Goal: Task Accomplishment & Management: Manage account settings

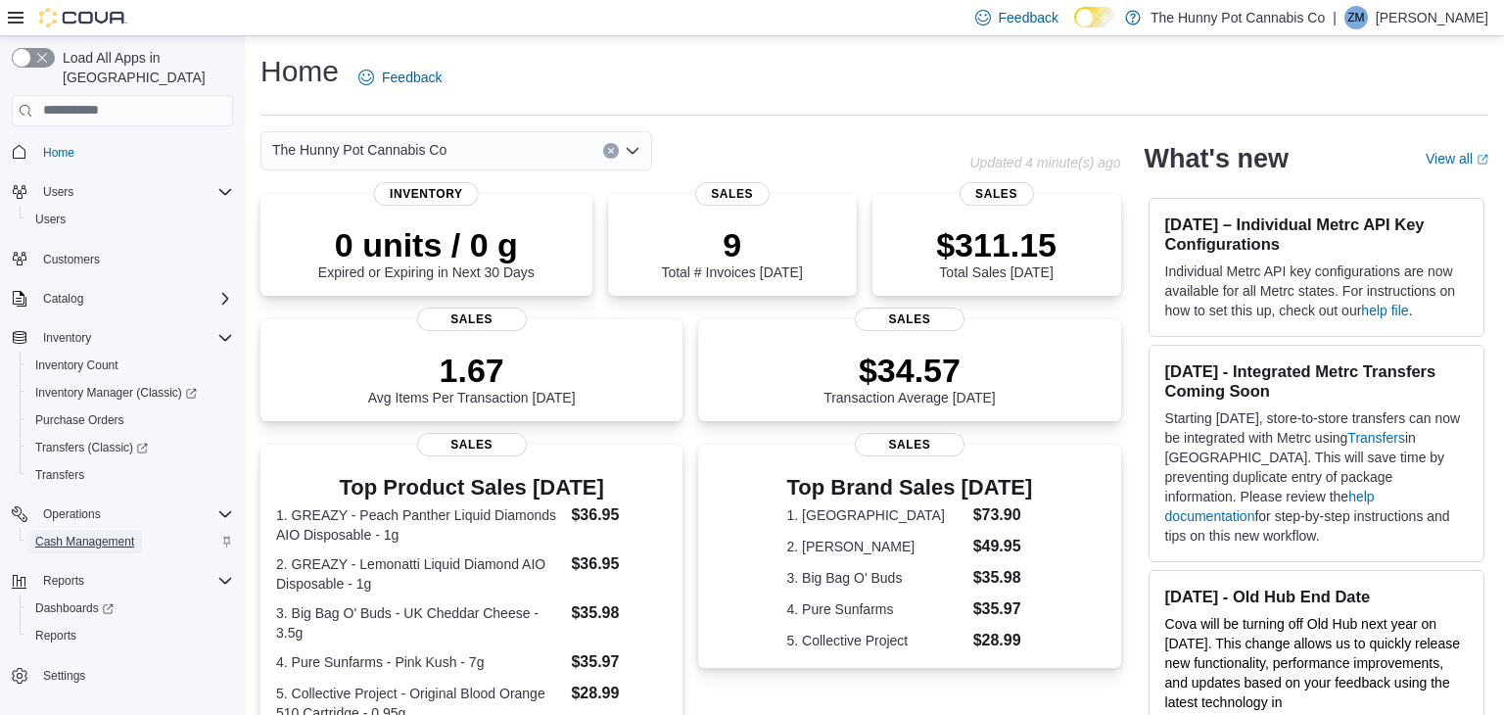
click at [127, 534] on span "Cash Management" at bounding box center [84, 542] width 99 height 16
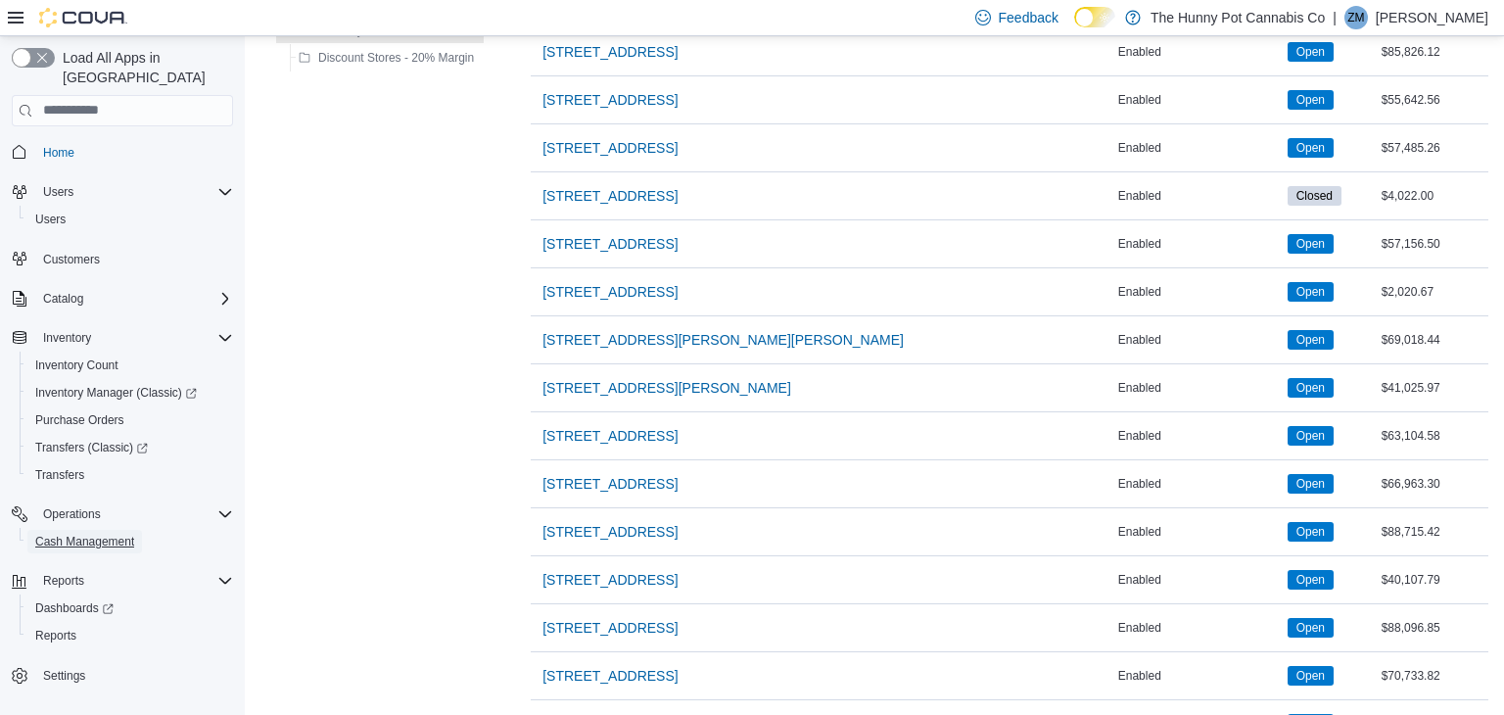
scroll to position [1518, 0]
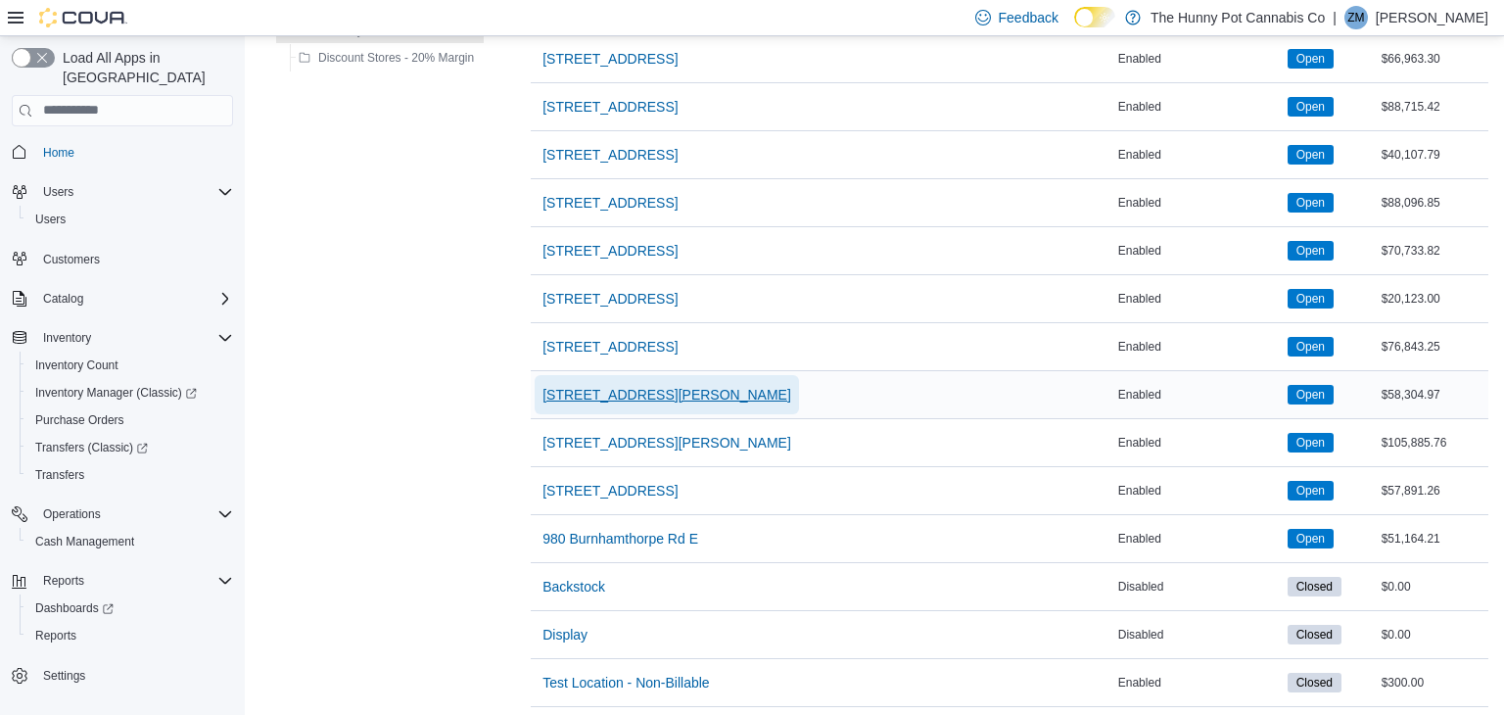
click at [552, 395] on span "[STREET_ADDRESS][PERSON_NAME]" at bounding box center [666, 395] width 249 height 20
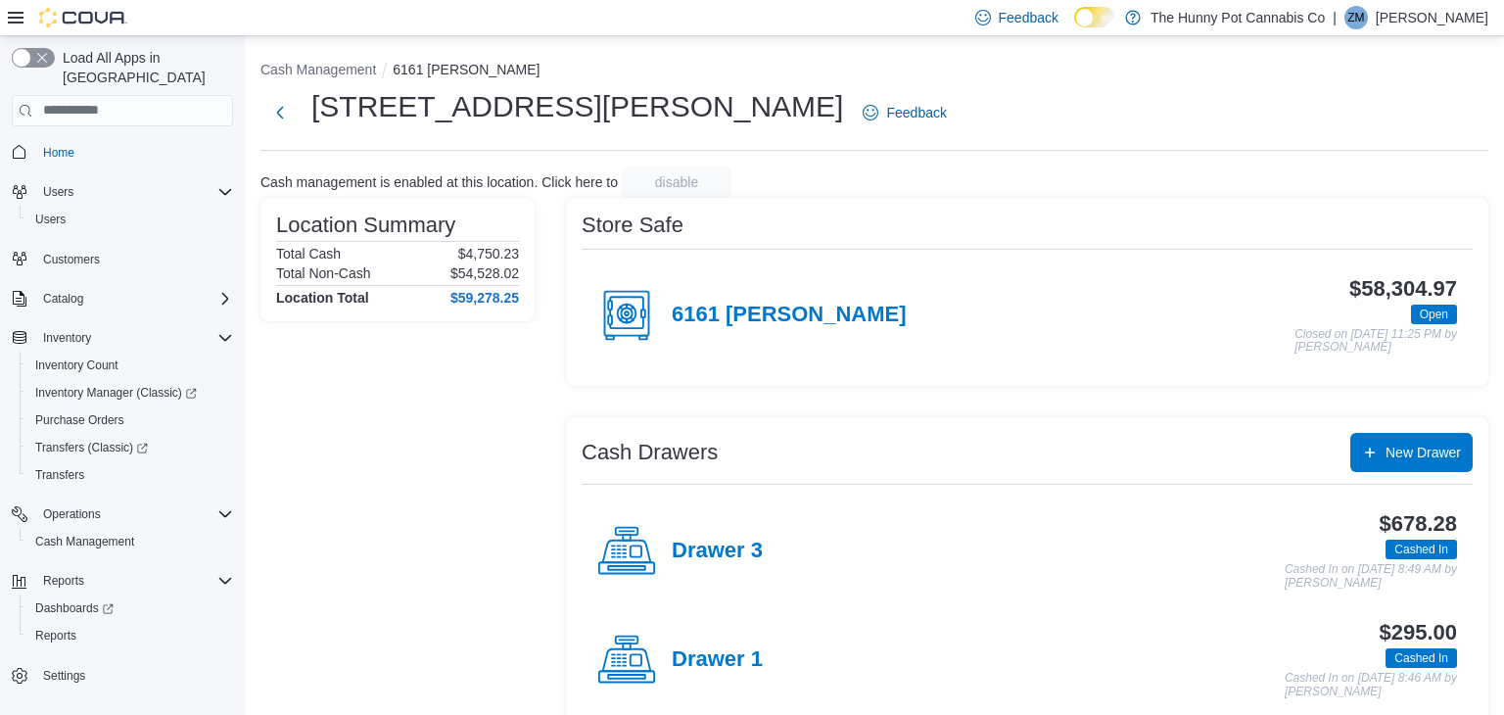
scroll to position [138, 0]
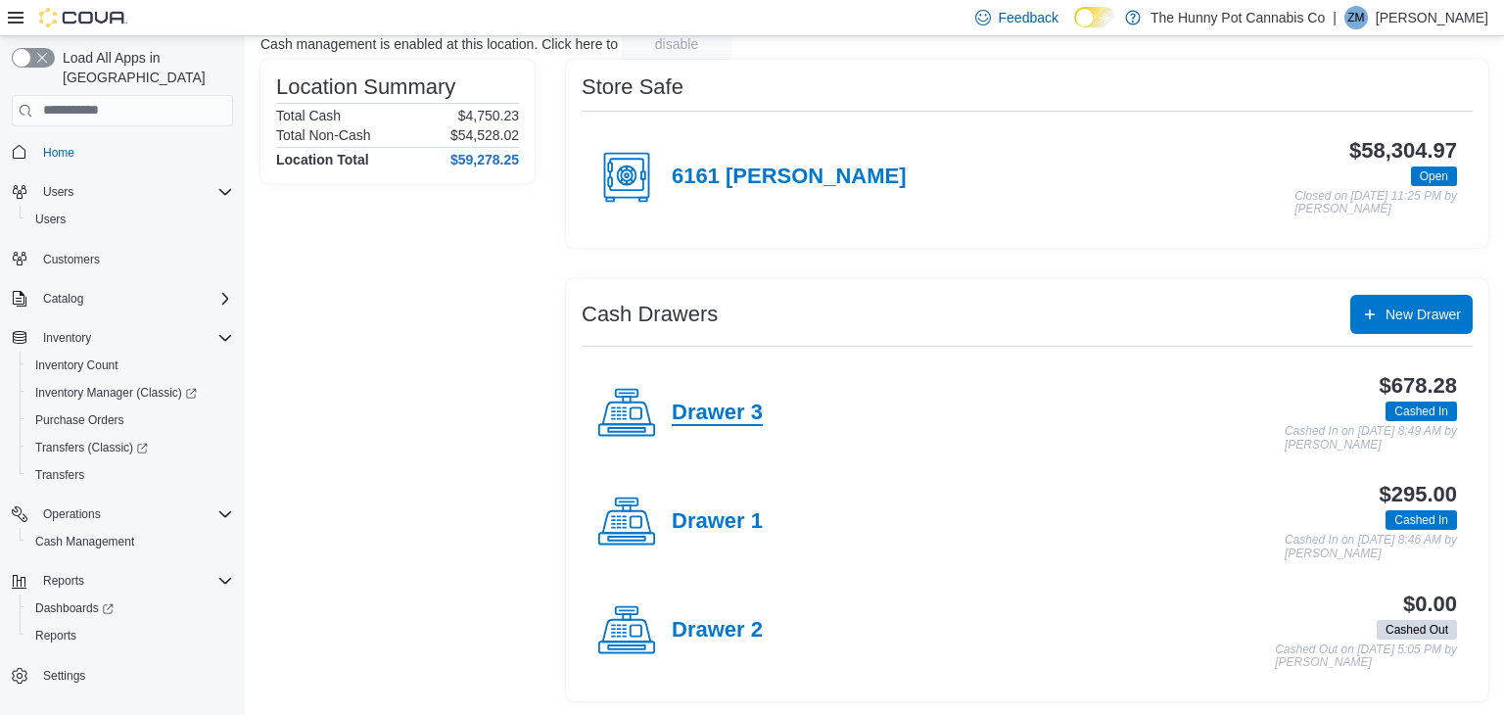
click at [733, 424] on h4 "Drawer 3" at bounding box center [717, 413] width 91 height 25
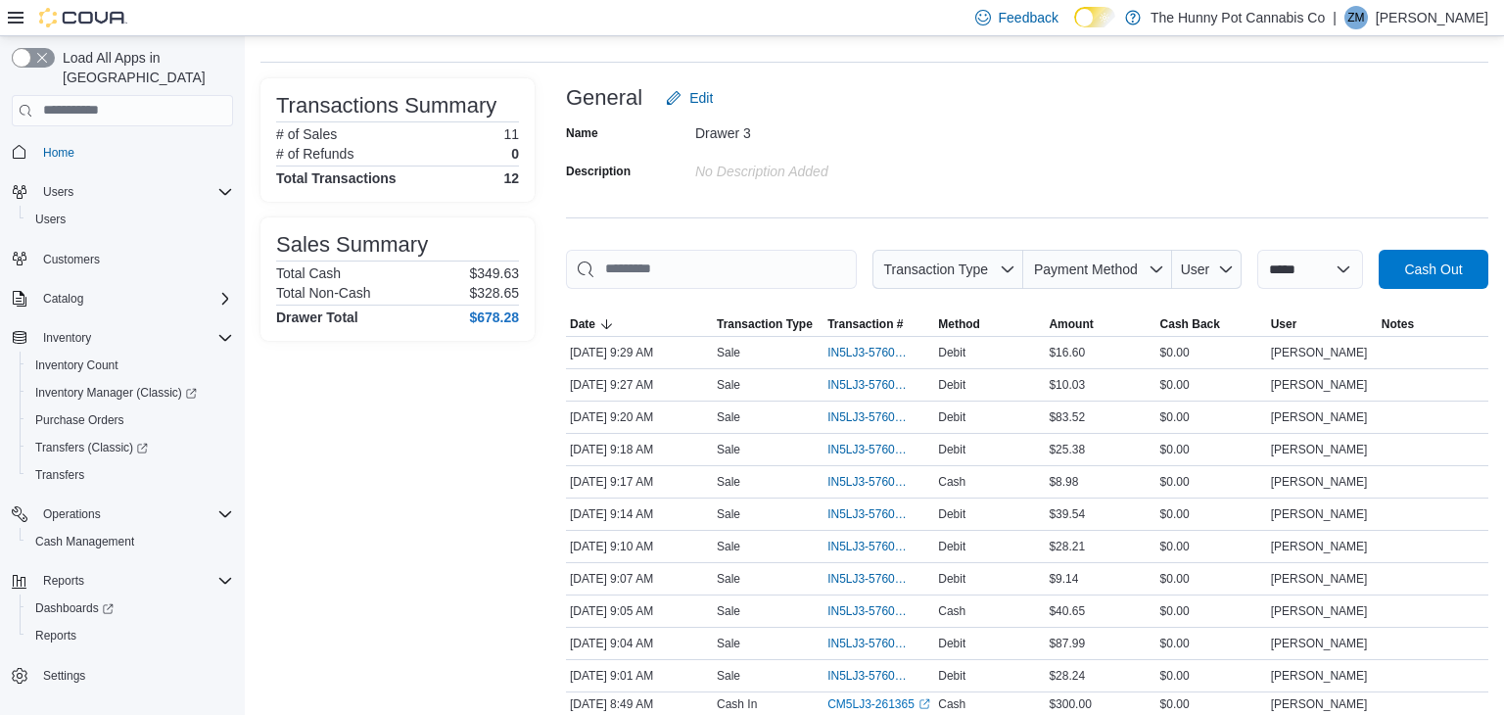
scroll to position [91, 0]
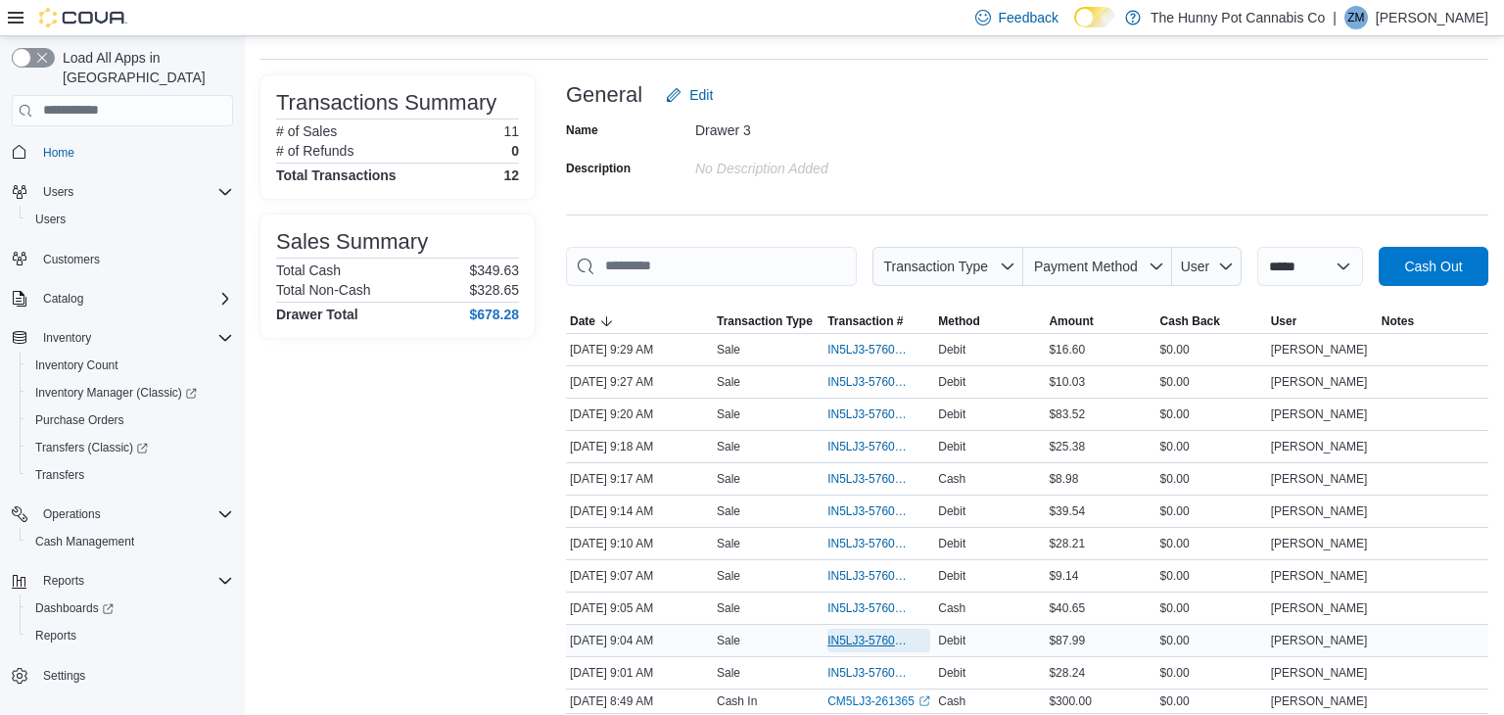
click at [870, 636] on span "IN5LJ3-5760235" at bounding box center [868, 641] width 83 height 16
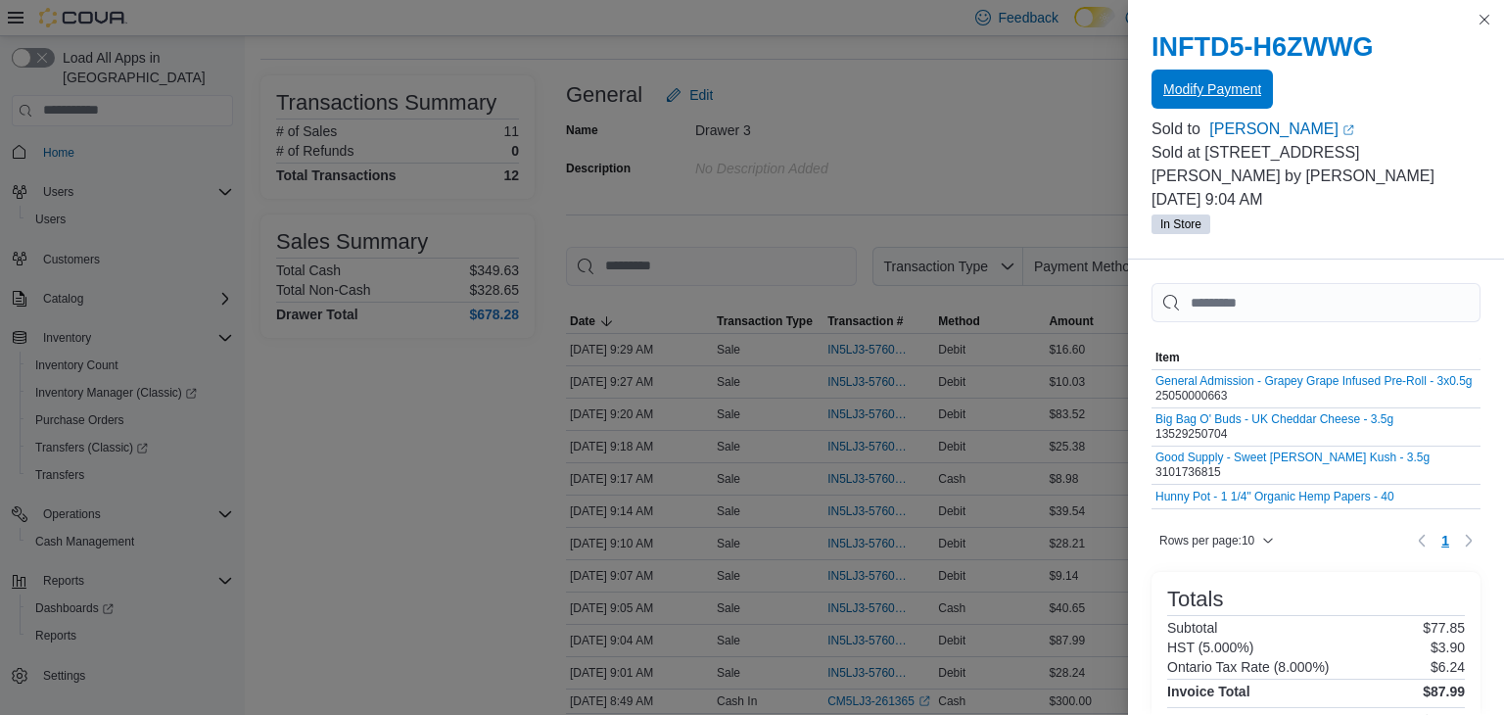
click at [1197, 101] on span "Modify Payment" at bounding box center [1212, 89] width 98 height 39
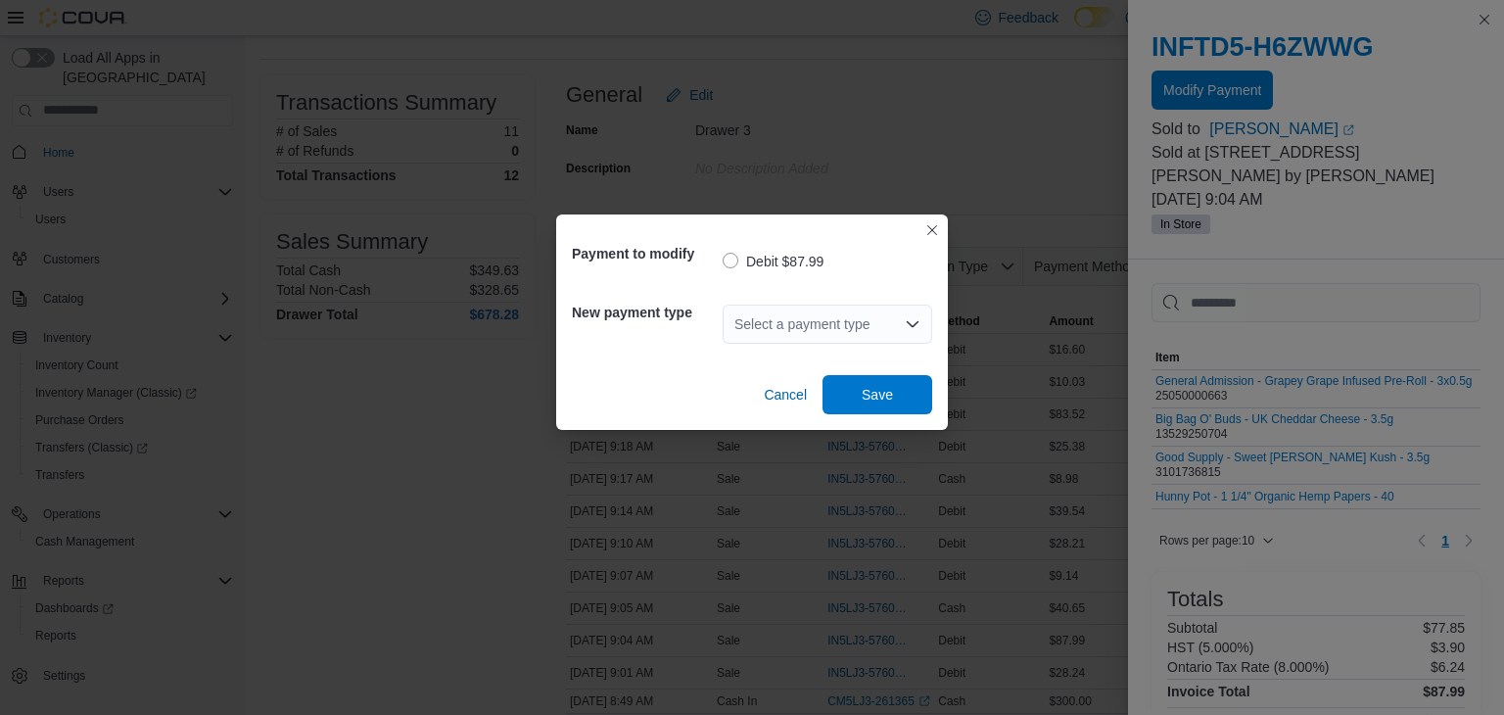
click at [891, 317] on div "Select a payment type" at bounding box center [828, 324] width 210 height 39
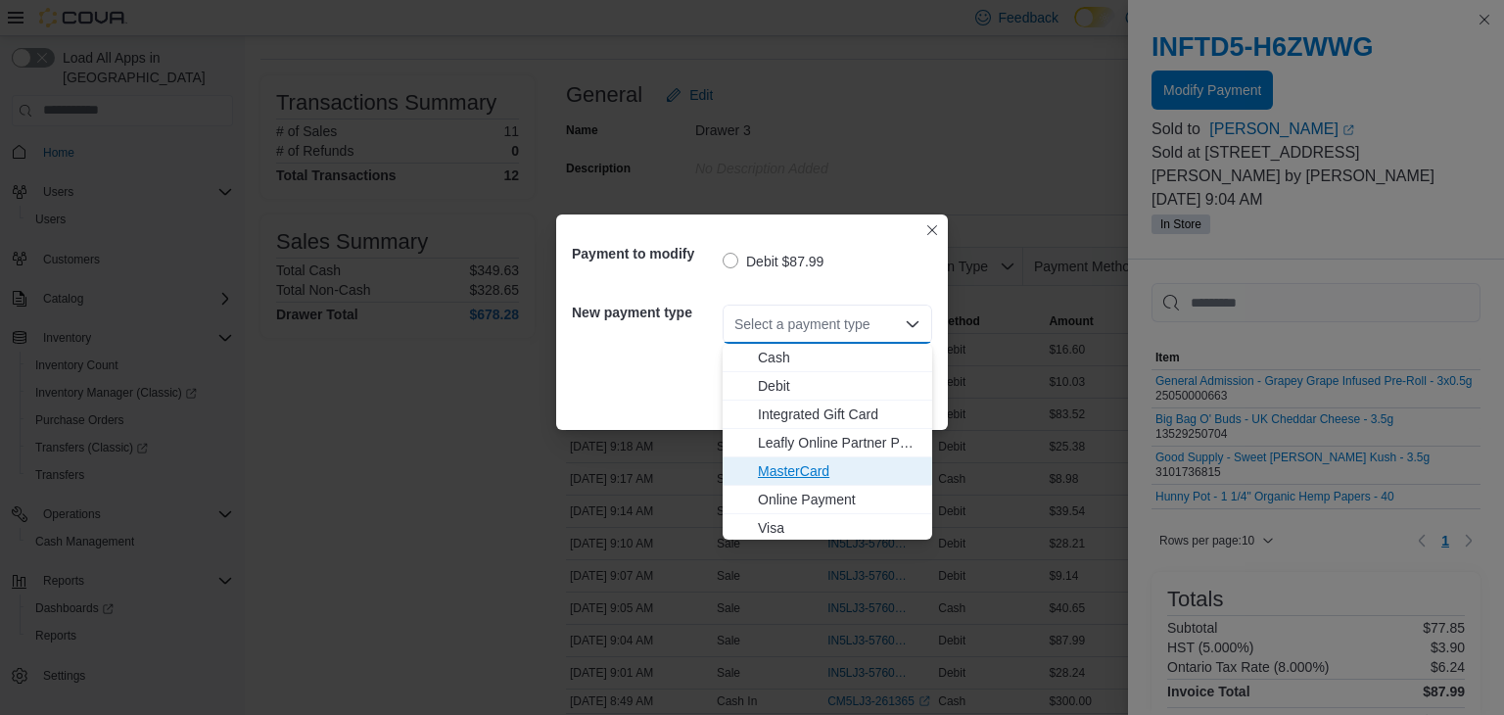
click at [833, 470] on span "MasterCard" at bounding box center [839, 471] width 163 height 20
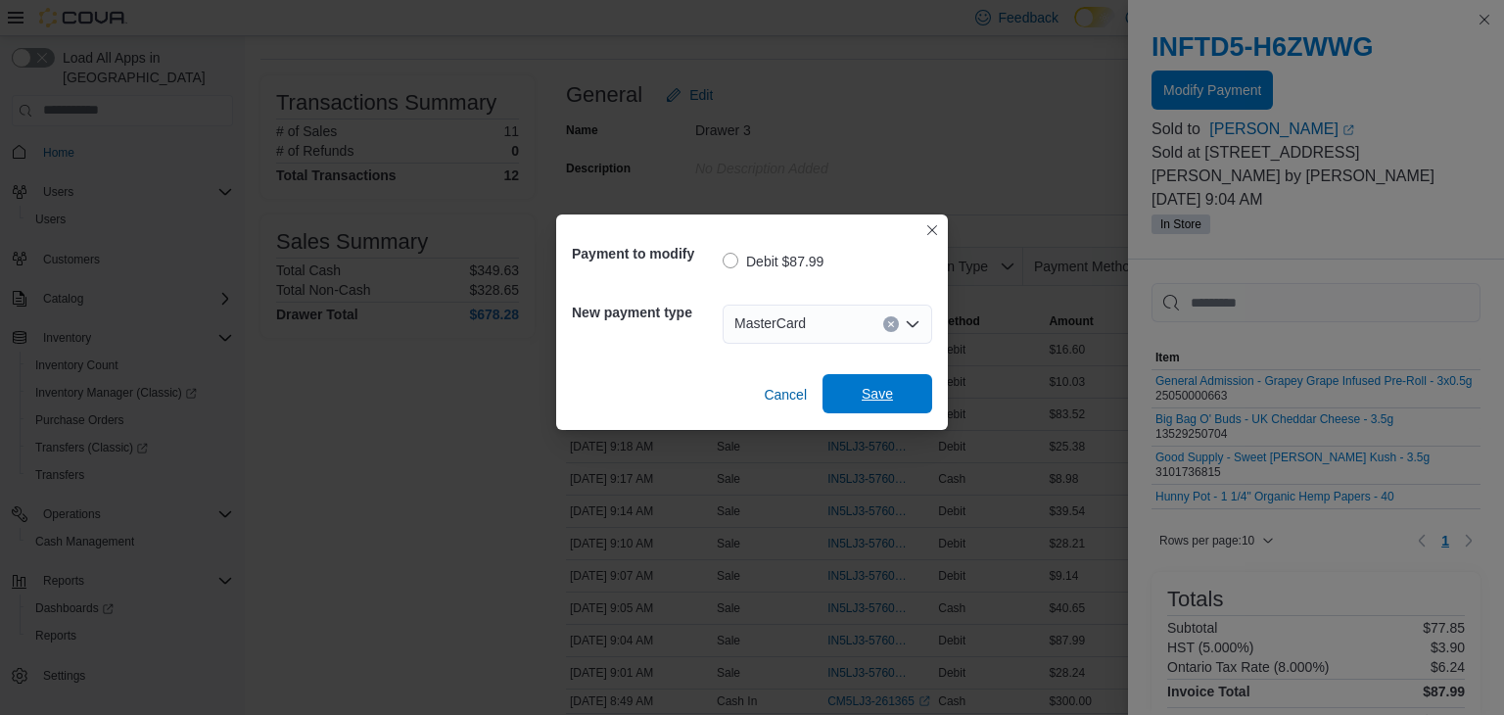
click at [881, 405] on span "Save" at bounding box center [877, 393] width 86 height 39
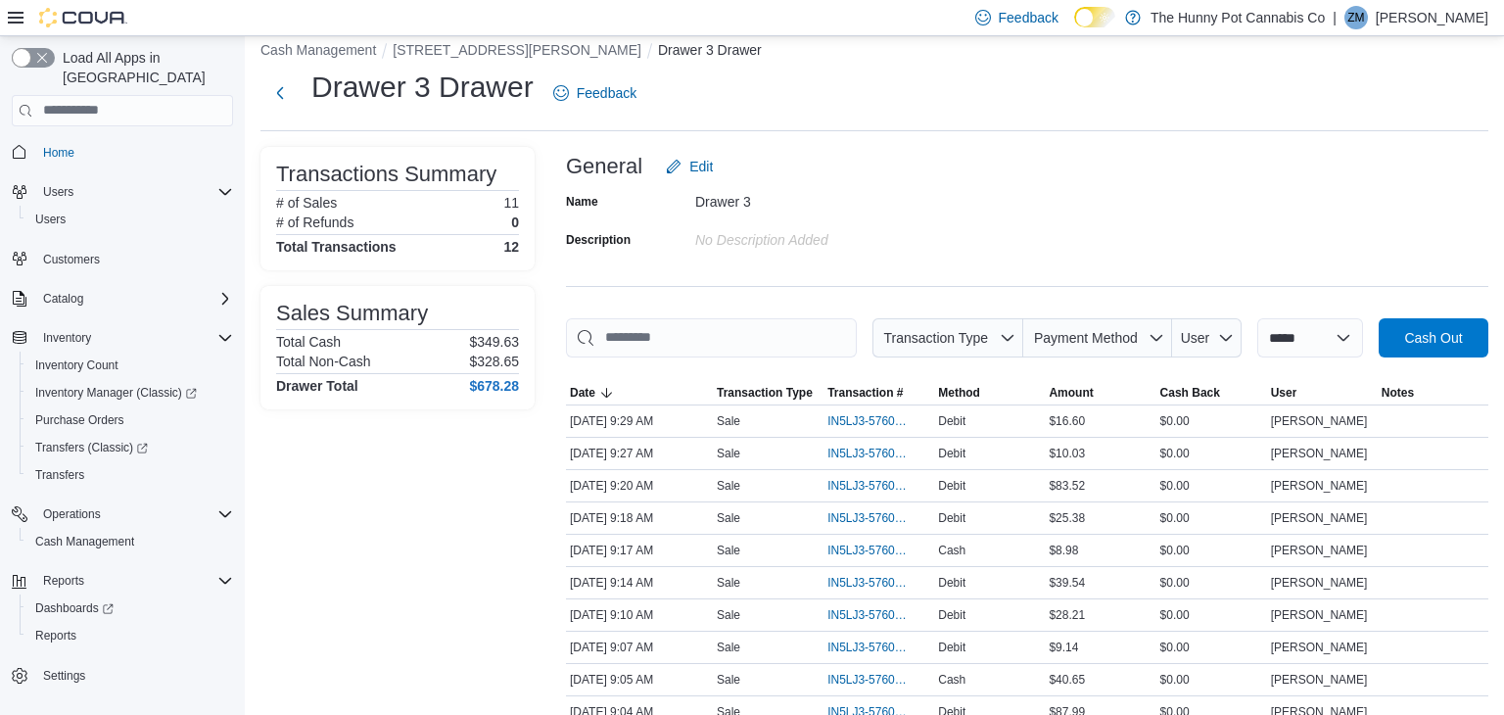
scroll to position [0, 0]
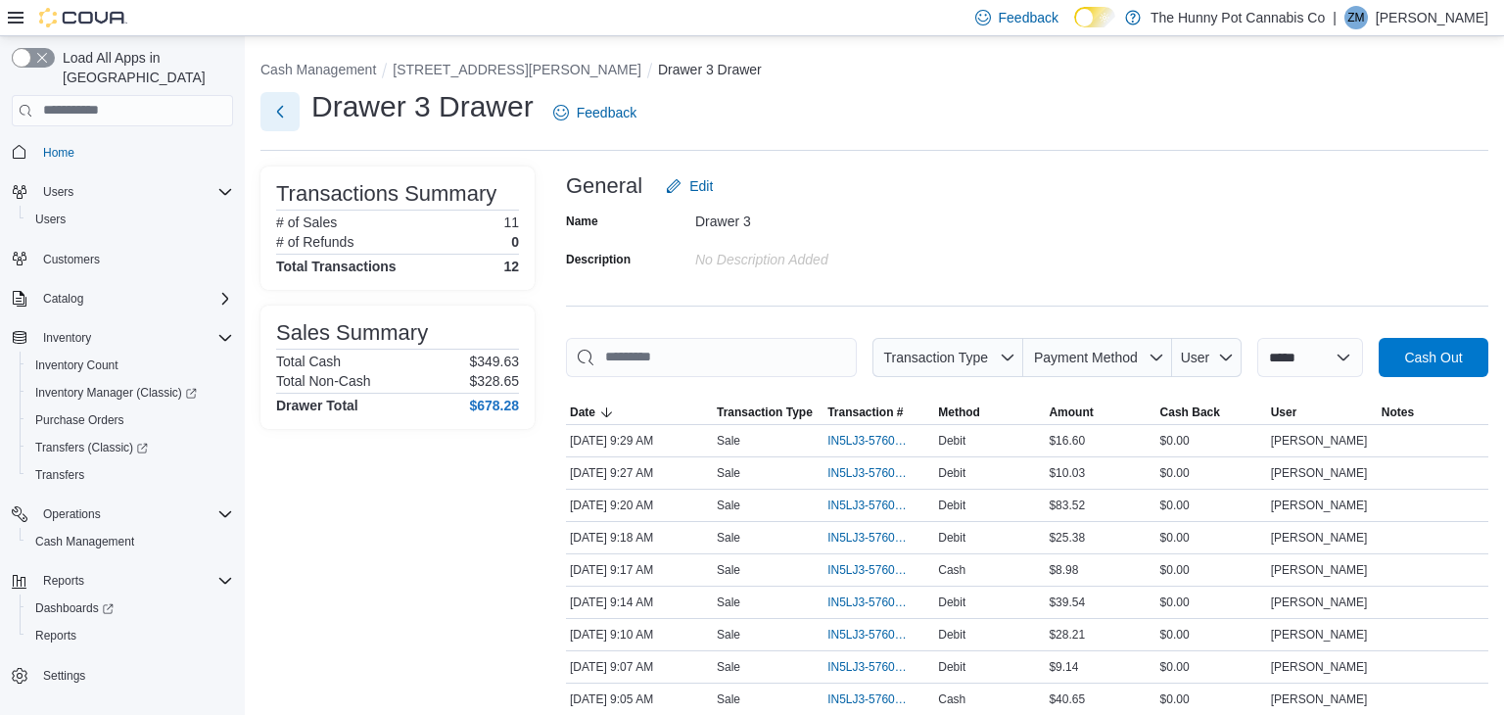
click at [282, 113] on button "Next" at bounding box center [279, 111] width 39 height 39
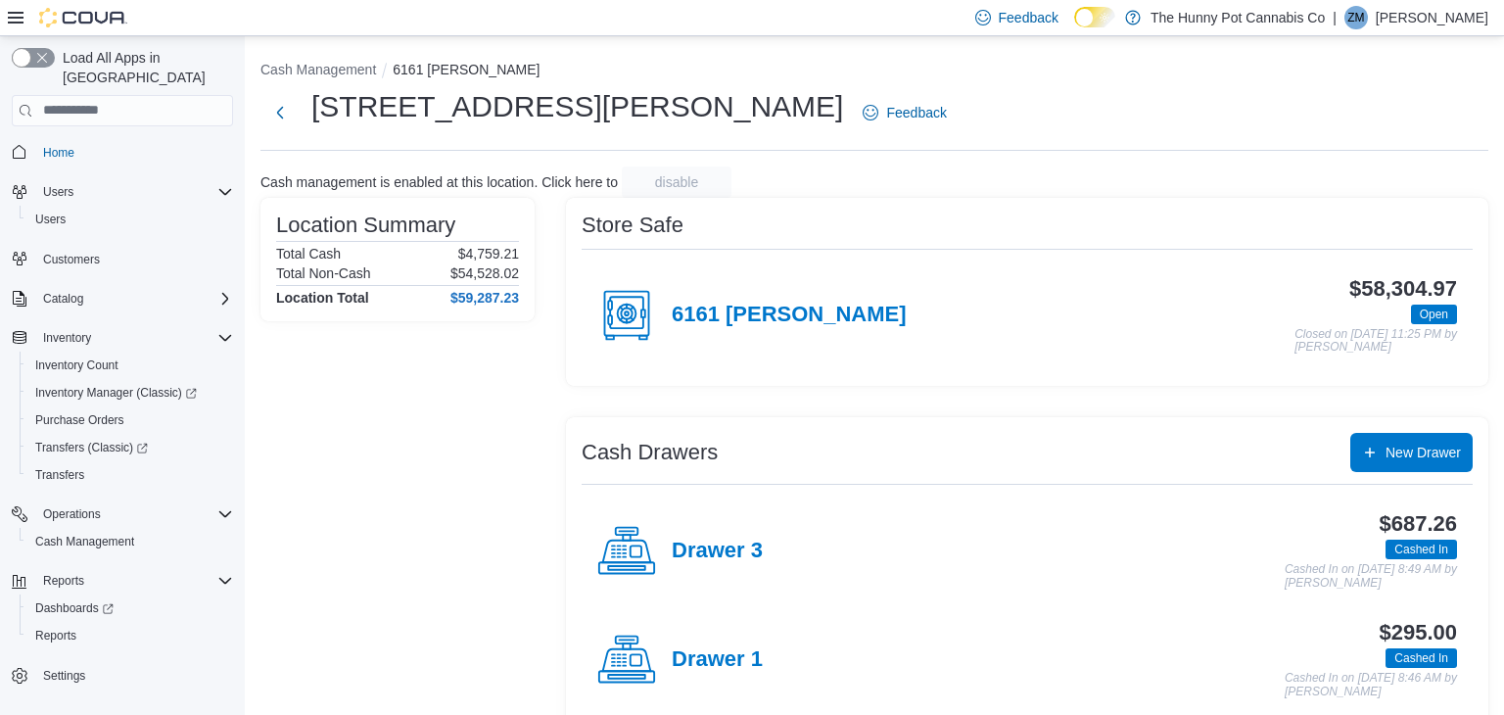
click at [750, 641] on div "Drawer 1" at bounding box center [679, 660] width 165 height 59
